Goal: Information Seeking & Learning: Learn about a topic

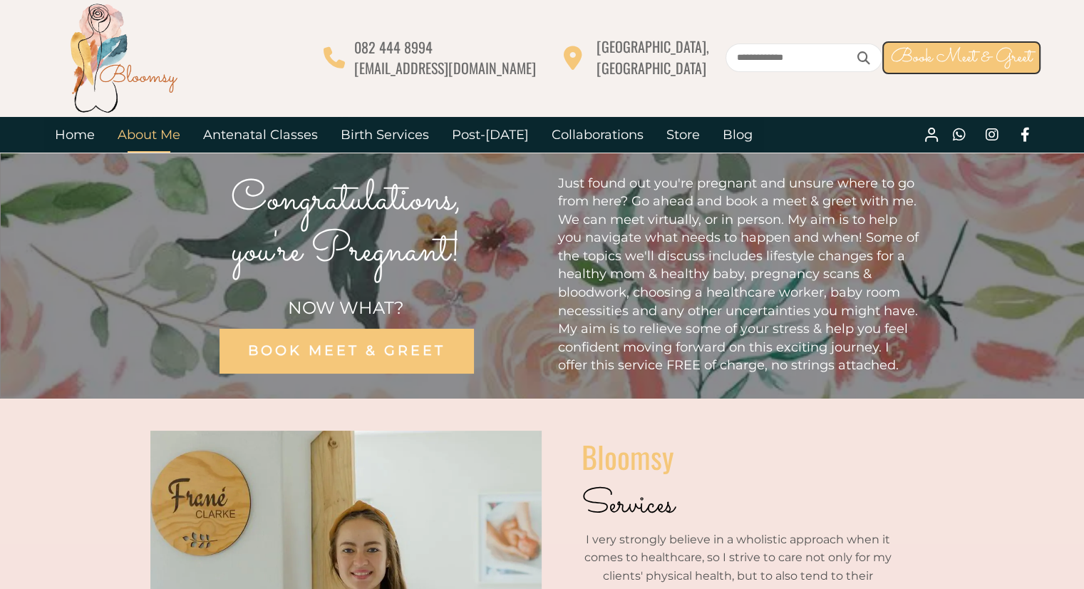
click at [160, 129] on link "About Me" at bounding box center [148, 135] width 85 height 36
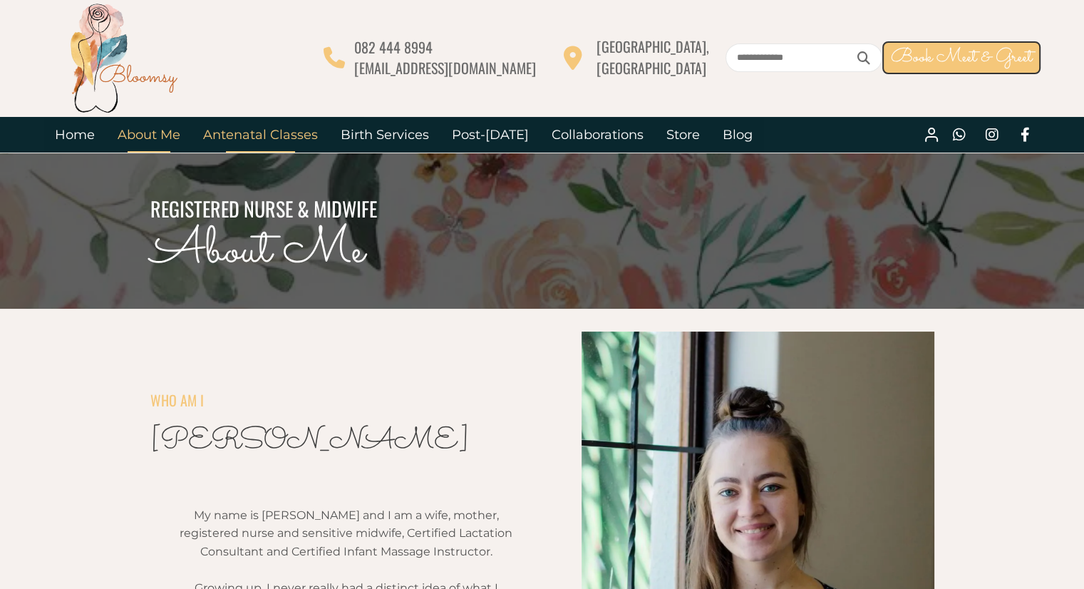
click at [286, 138] on link "Antenatal Classes" at bounding box center [261, 135] width 138 height 36
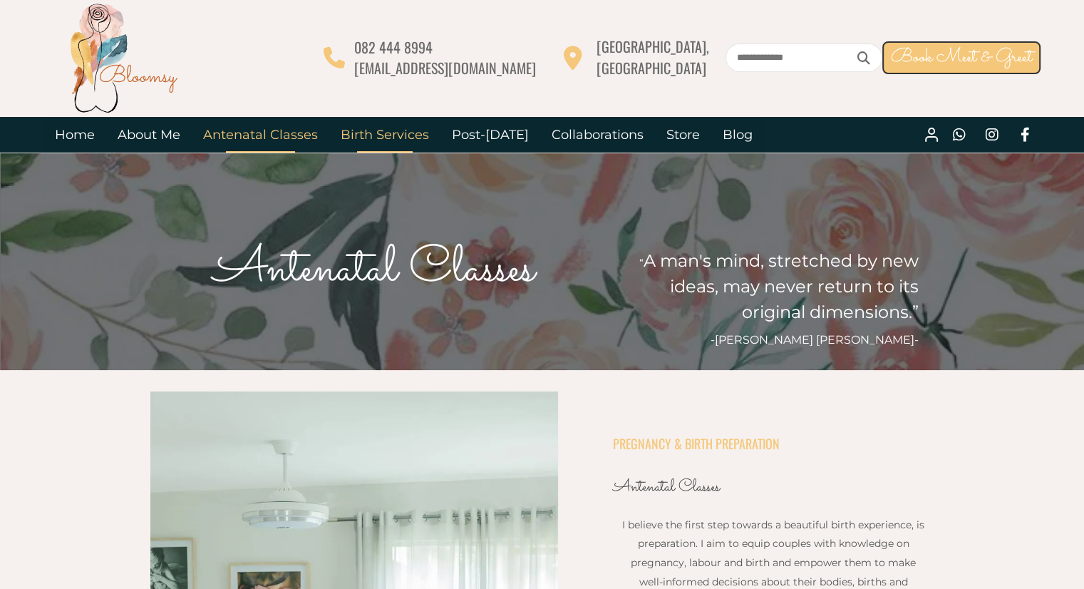
click at [405, 138] on link "Birth Services" at bounding box center [384, 135] width 111 height 36
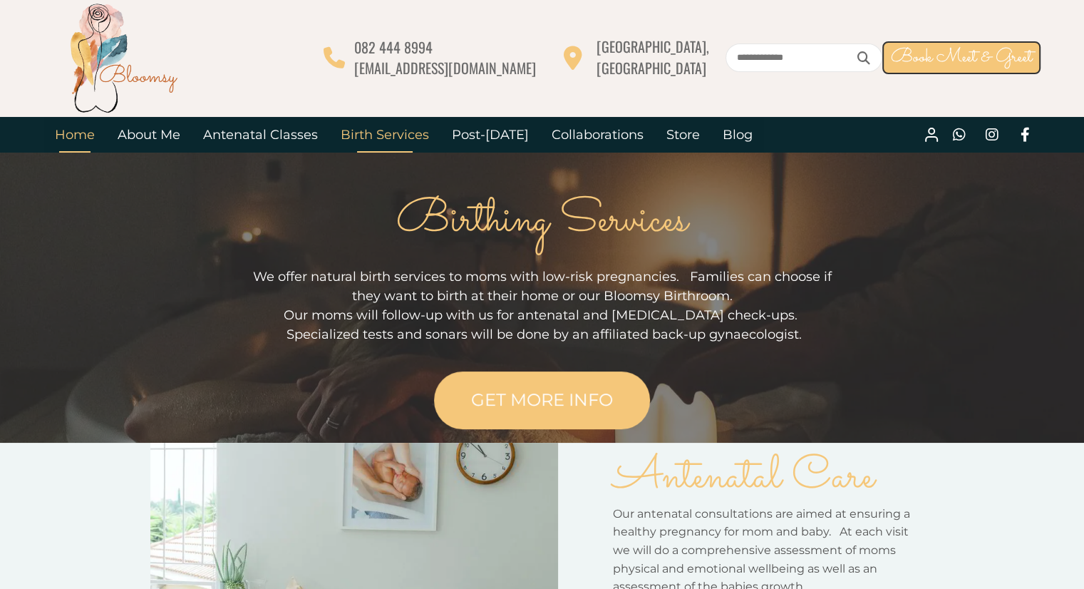
click at [88, 139] on link "Home" at bounding box center [74, 135] width 63 height 36
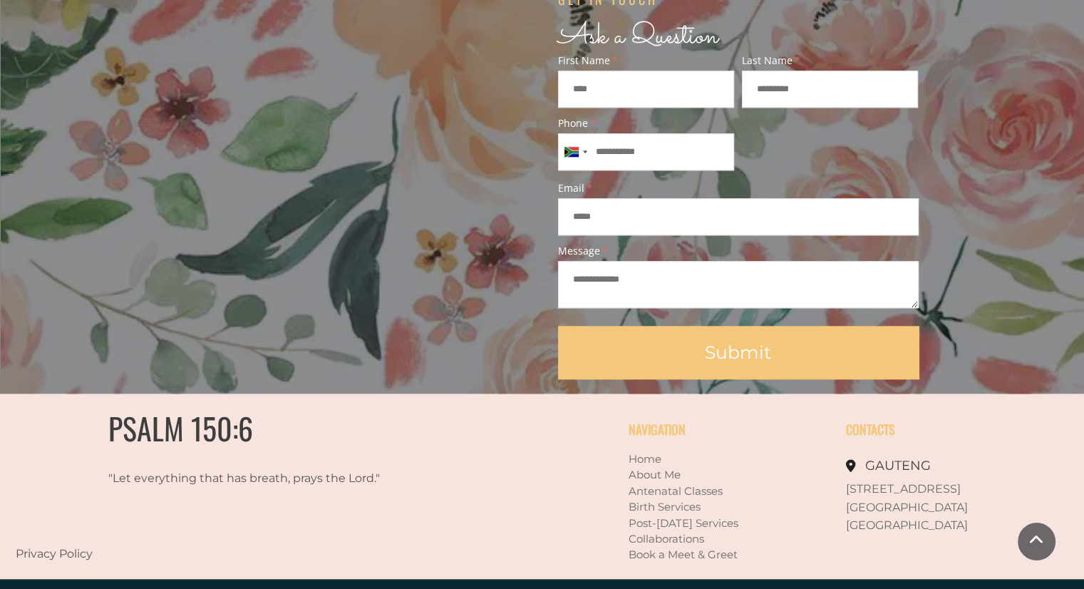
scroll to position [1240, 0]
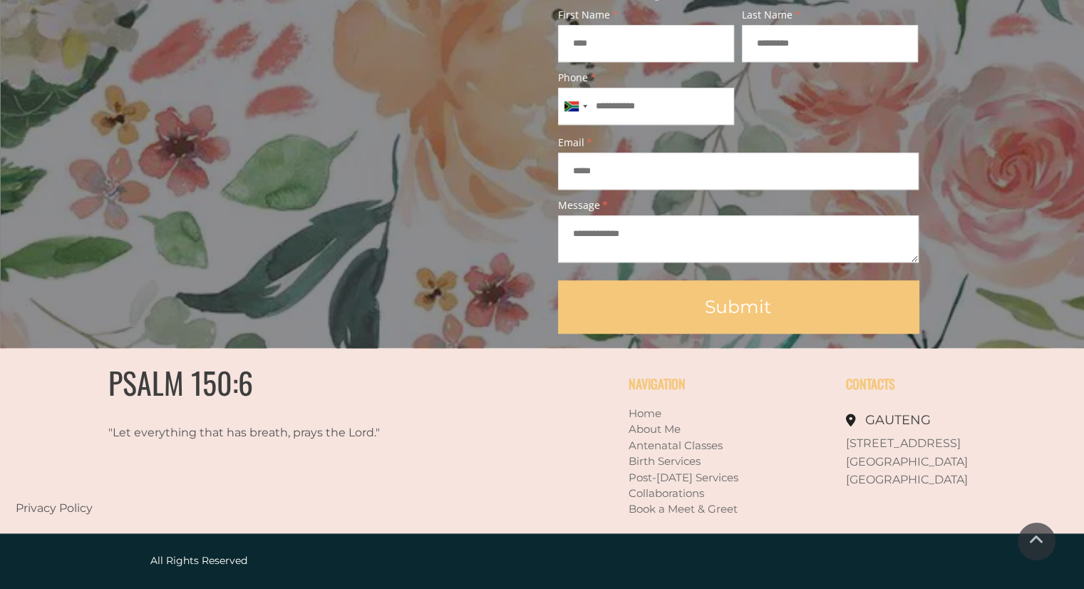
click at [705, 445] on link "Antenatal Classes" at bounding box center [675, 445] width 94 height 14
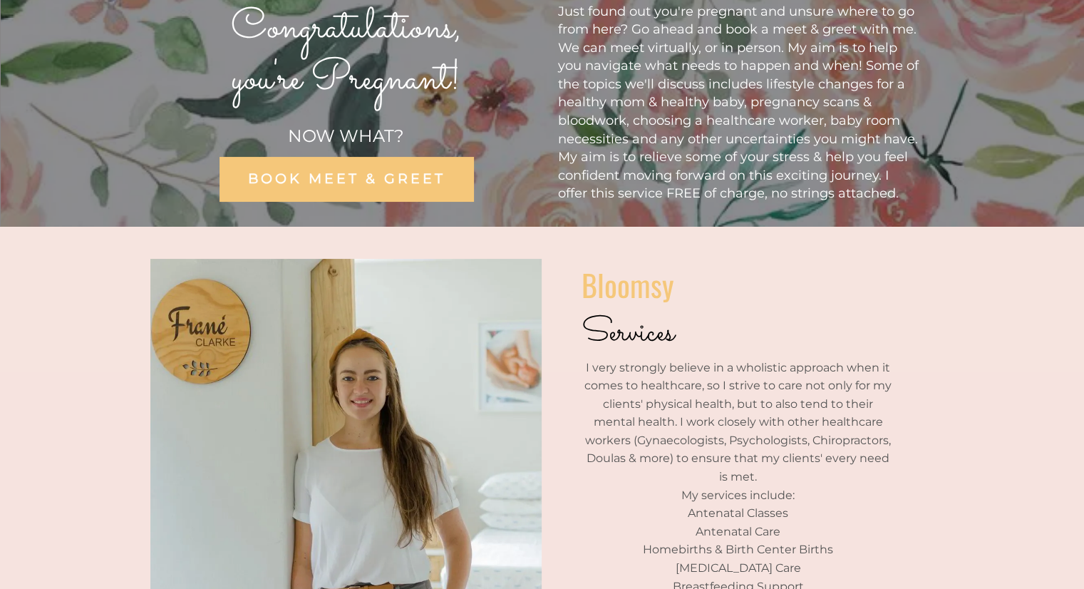
scroll to position [0, 0]
